Goal: Check status: Check status

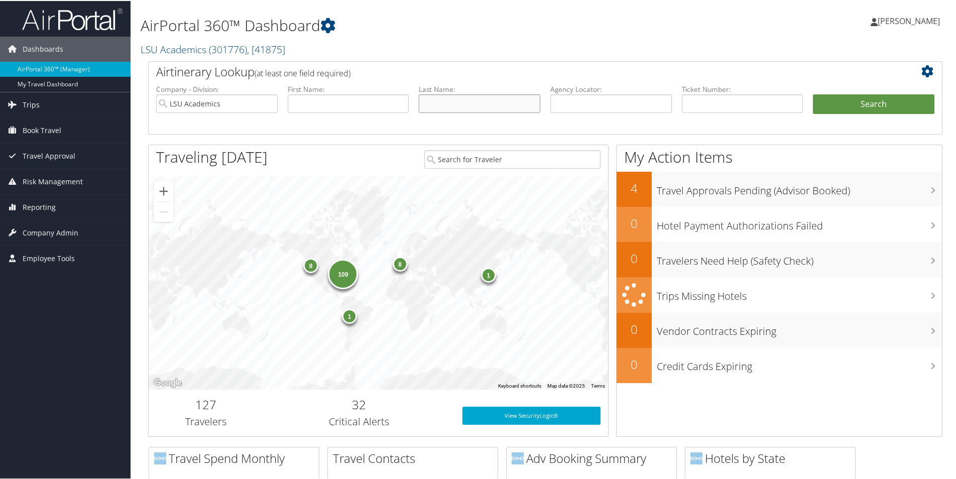
click at [444, 95] on input "text" at bounding box center [480, 102] width 122 height 19
click at [460, 100] on input "text" at bounding box center [480, 102] width 122 height 19
type input "Seymout"
click at [366, 100] on input "text" at bounding box center [349, 102] width 122 height 19
type input "[PERSON_NAME]"
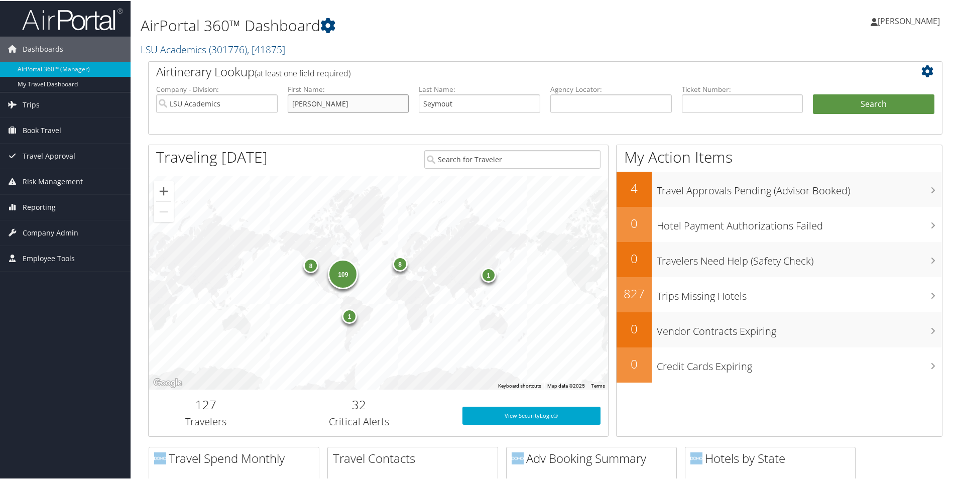
click at [813, 93] on button "Search" at bounding box center [874, 103] width 122 height 20
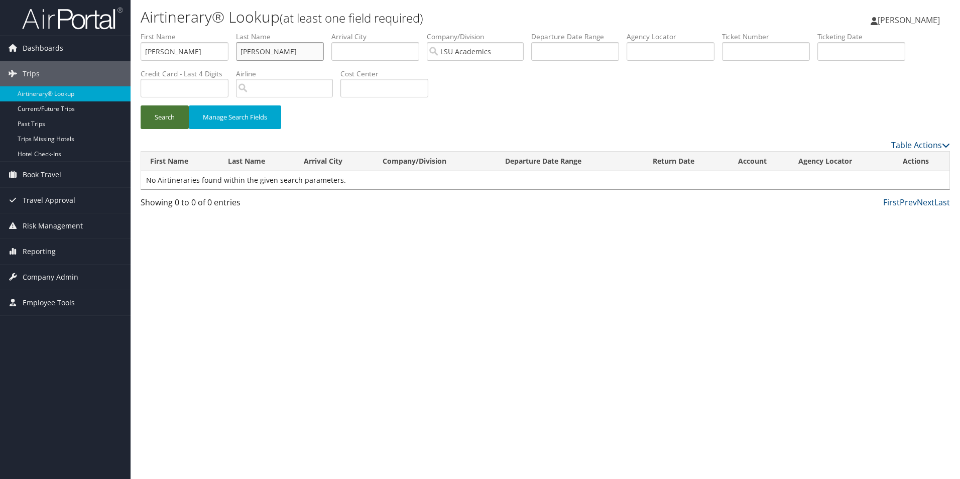
type input "Seymour"
click at [164, 119] on button "Search" at bounding box center [165, 117] width 48 height 24
drag, startPoint x: 193, startPoint y: 48, endPoint x: 114, endPoint y: 45, distance: 78.4
click at [128, 45] on div "Dashboards AirPortal 360™ (Manager) My Travel Dashboard Trips Airtinerary® Look…" at bounding box center [480, 239] width 960 height 479
click at [168, 118] on button "Search" at bounding box center [165, 117] width 48 height 24
